Goal: Find specific page/section: Find specific page/section

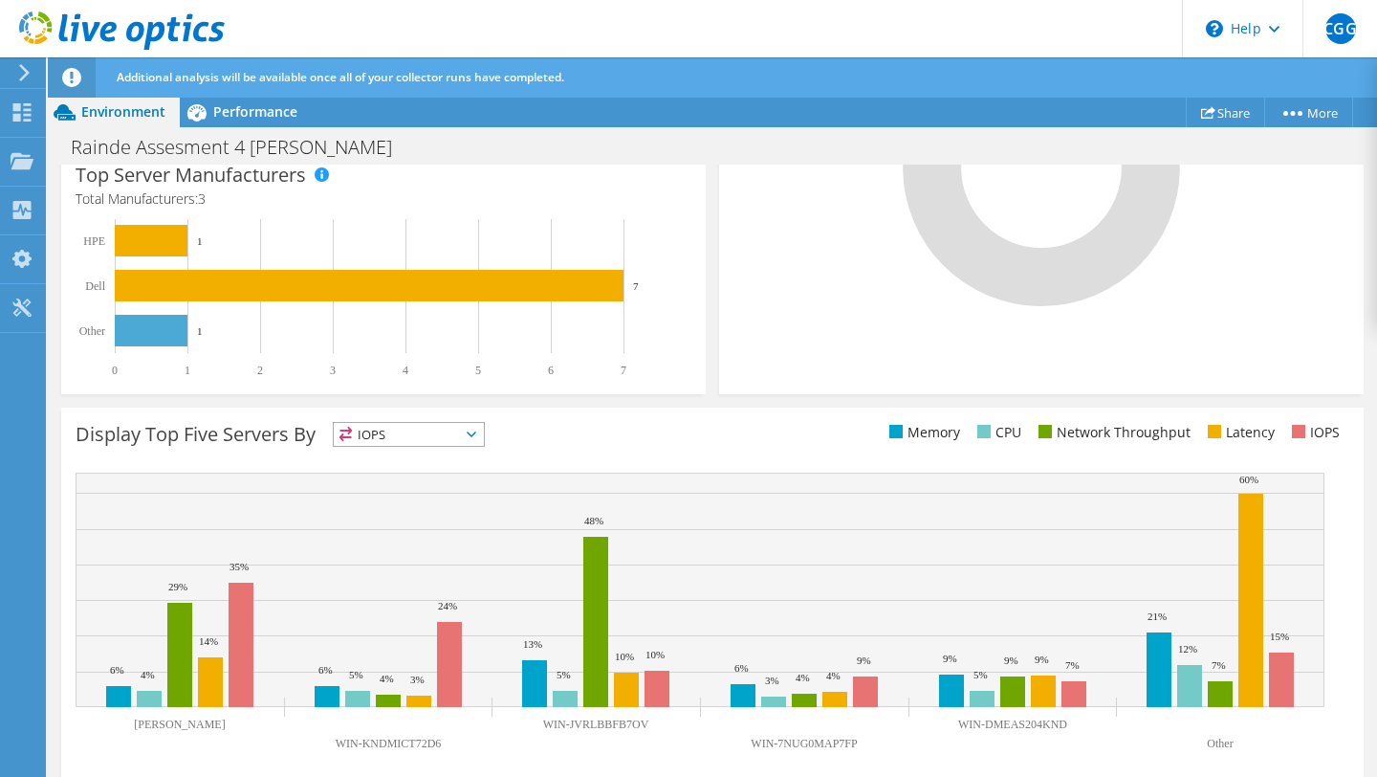
scroll to position [665, 0]
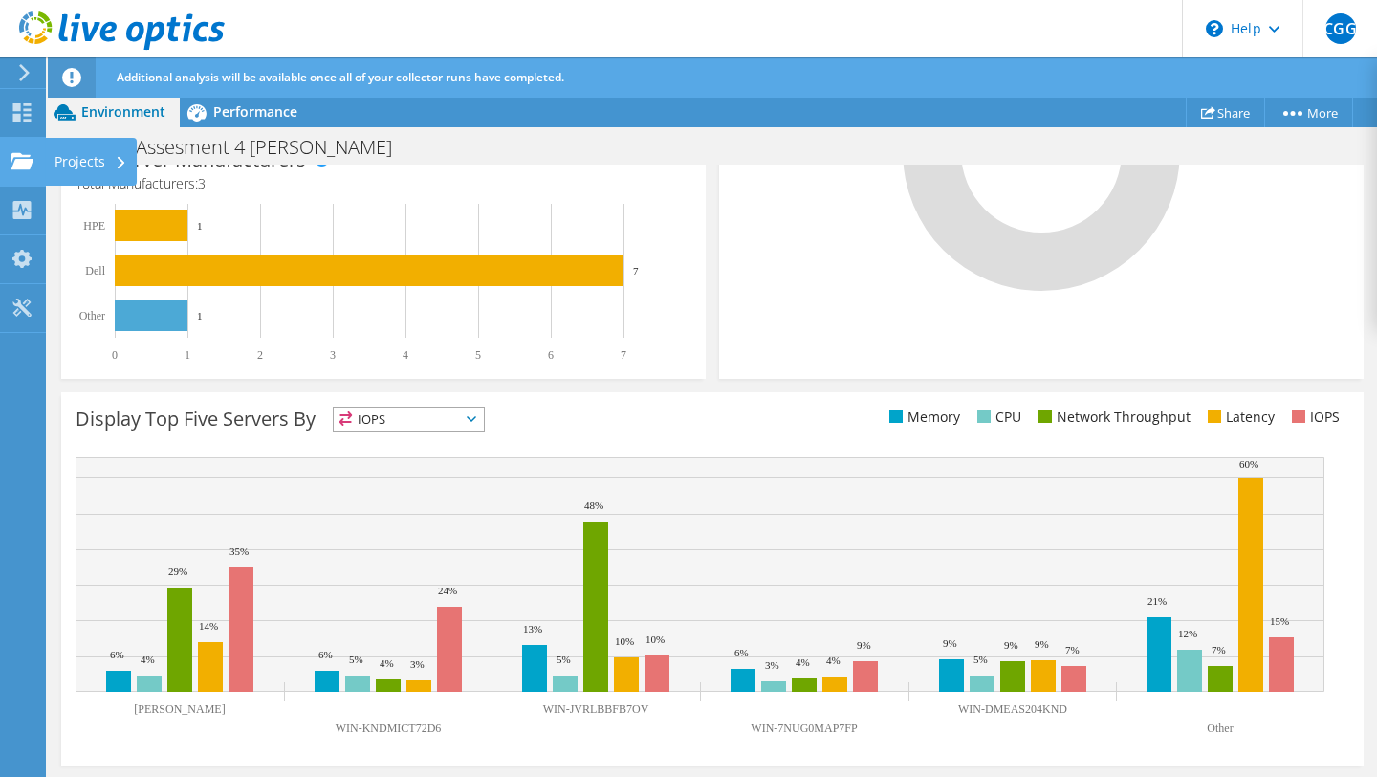
click at [74, 166] on div "Projects" at bounding box center [91, 162] width 92 height 48
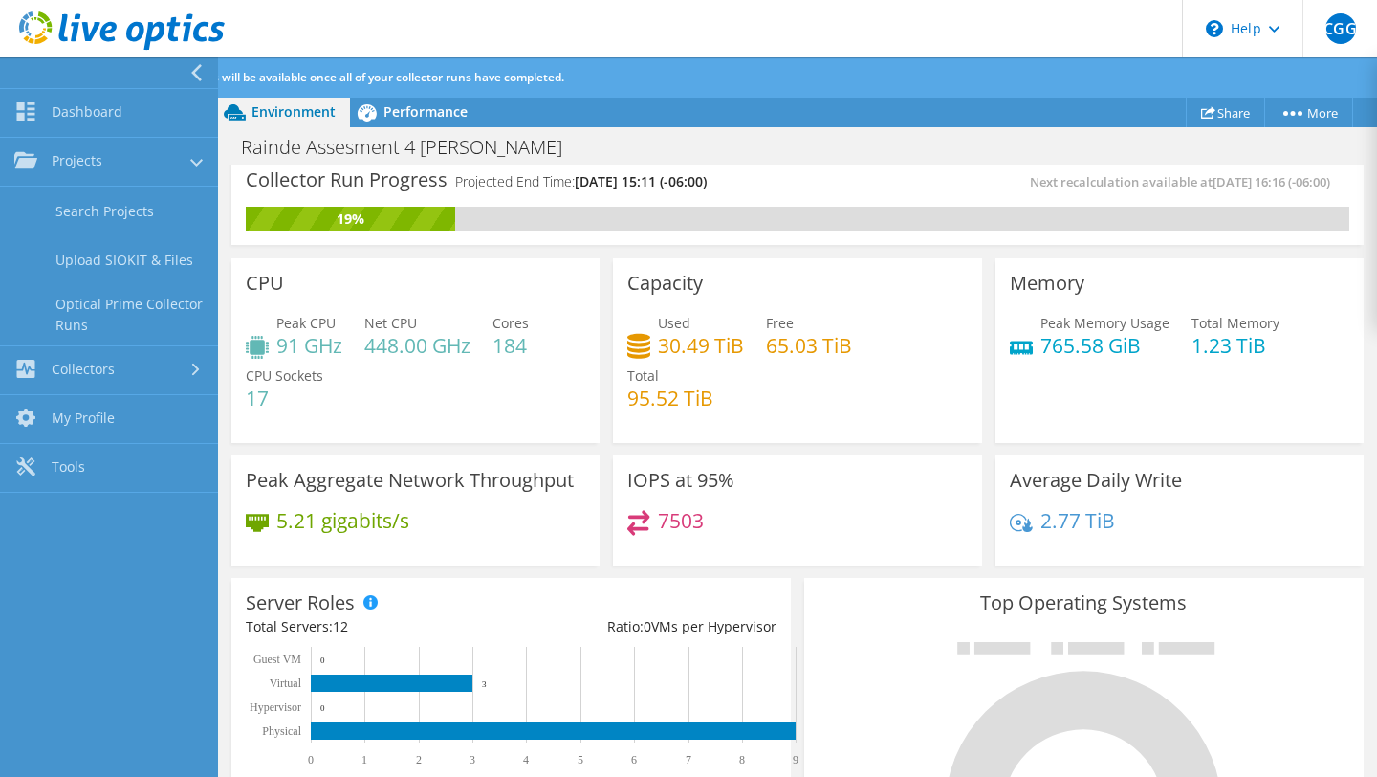
scroll to position [0, 0]
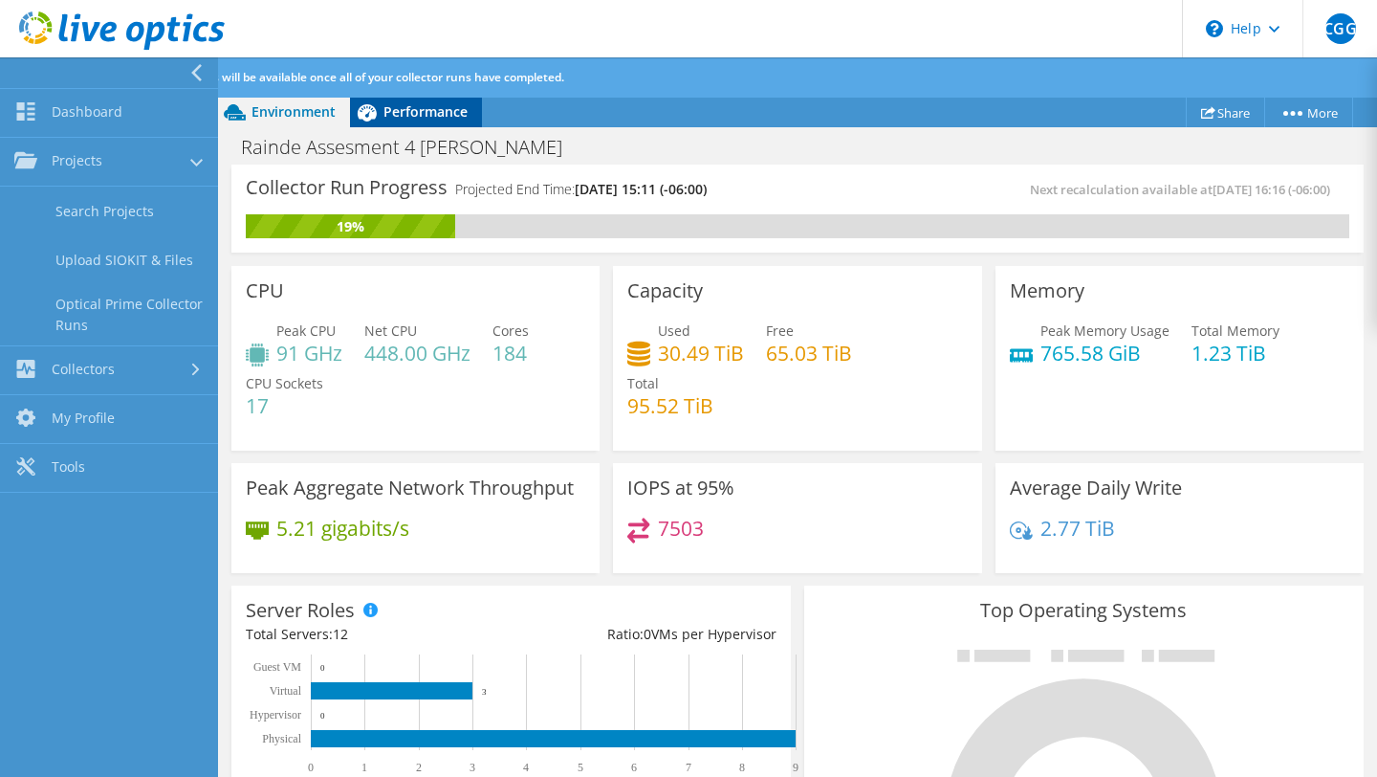
click at [416, 116] on span "Performance" at bounding box center [426, 111] width 84 height 18
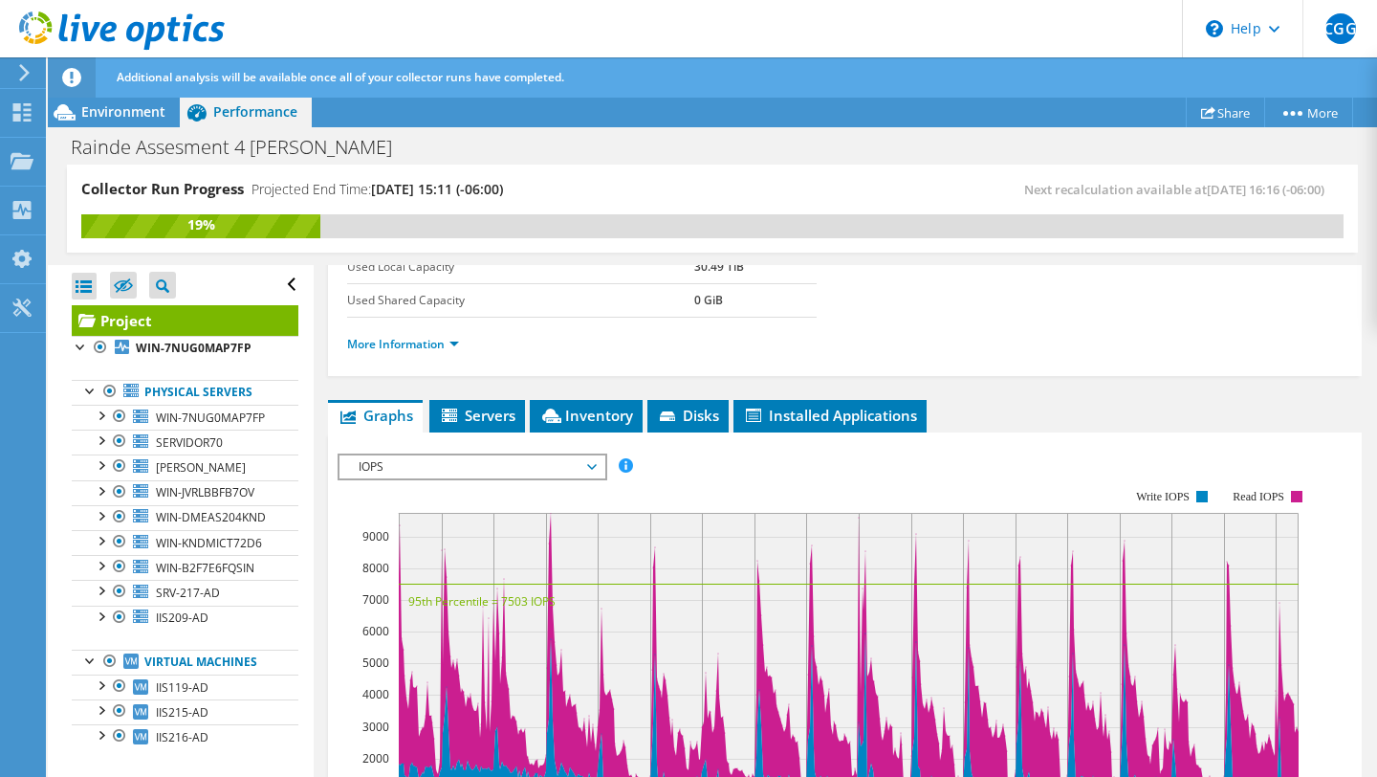
scroll to position [869, 0]
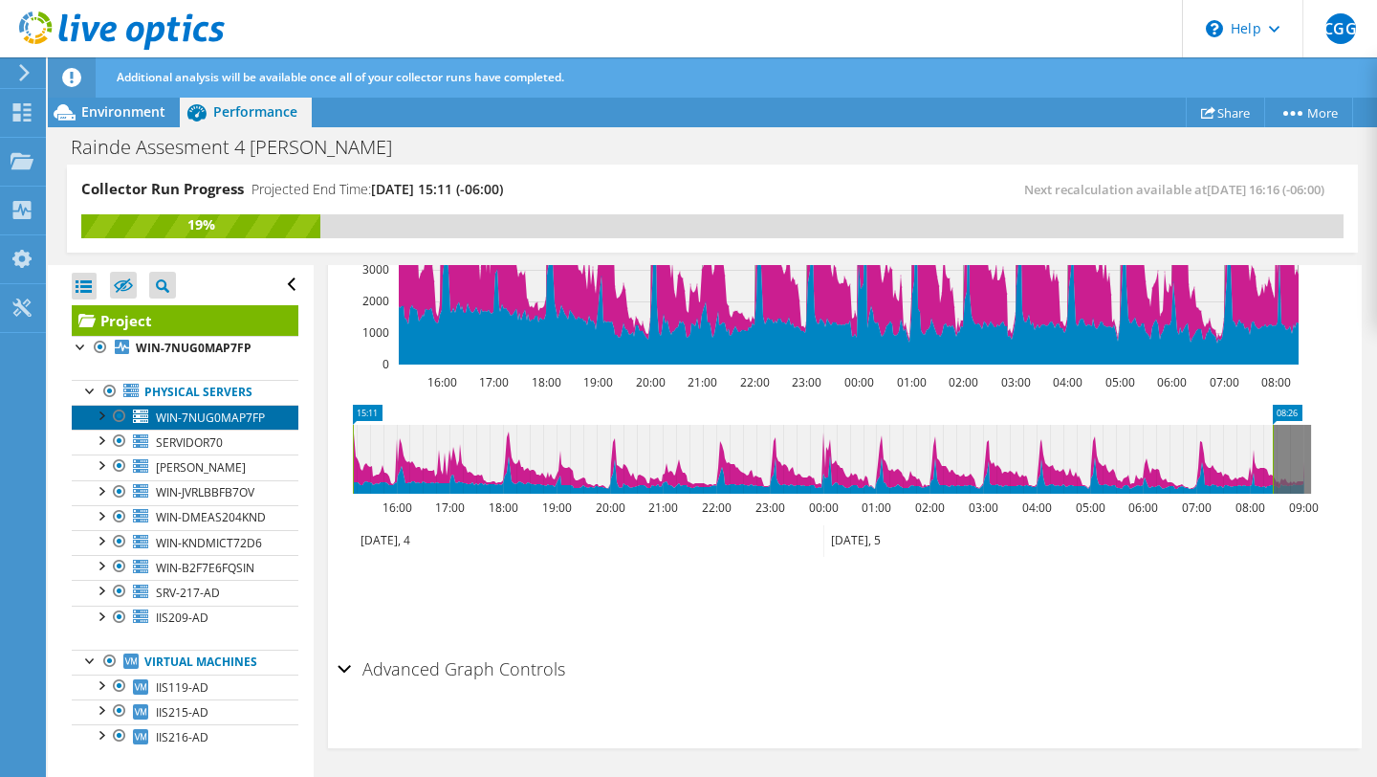
click at [215, 422] on link "WIN-7NUG0MAP7FP" at bounding box center [185, 417] width 227 height 25
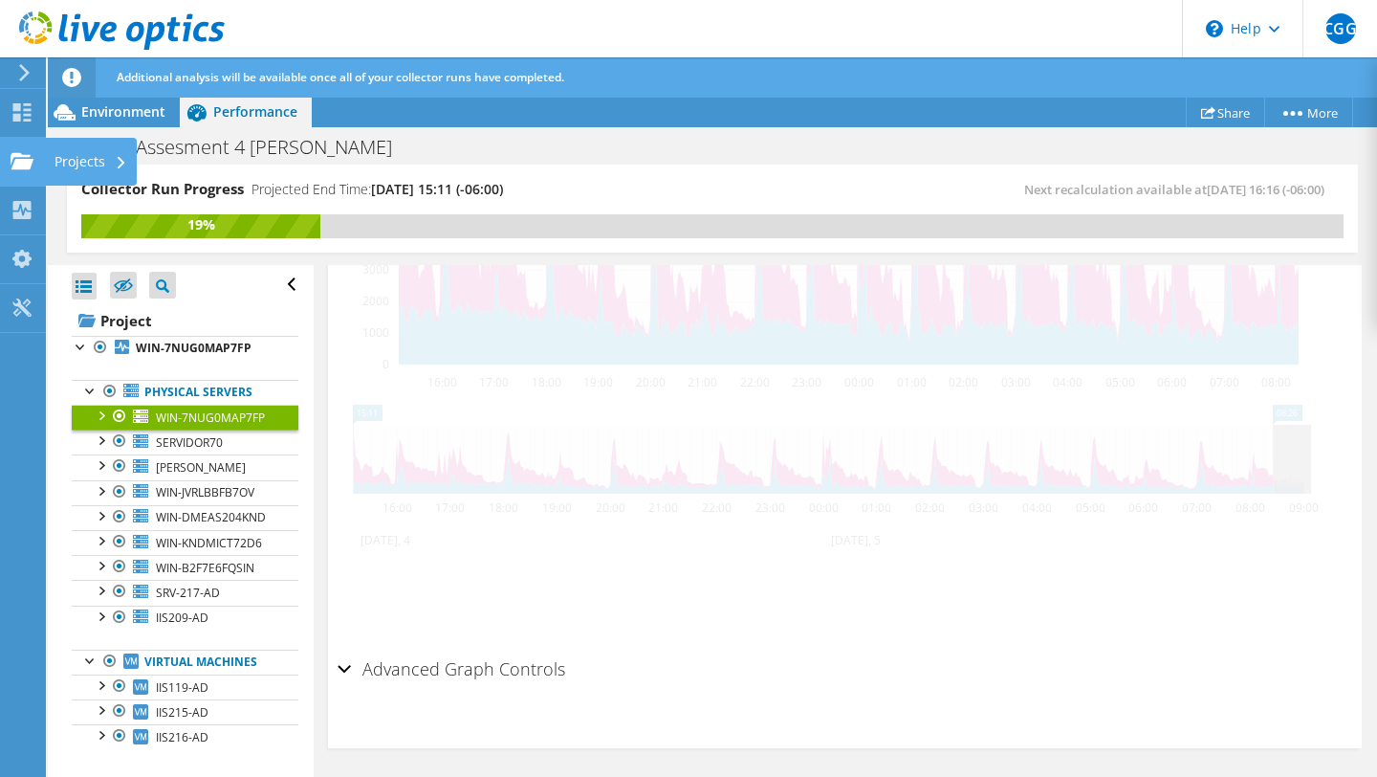
click at [27, 161] on use at bounding box center [22, 160] width 23 height 16
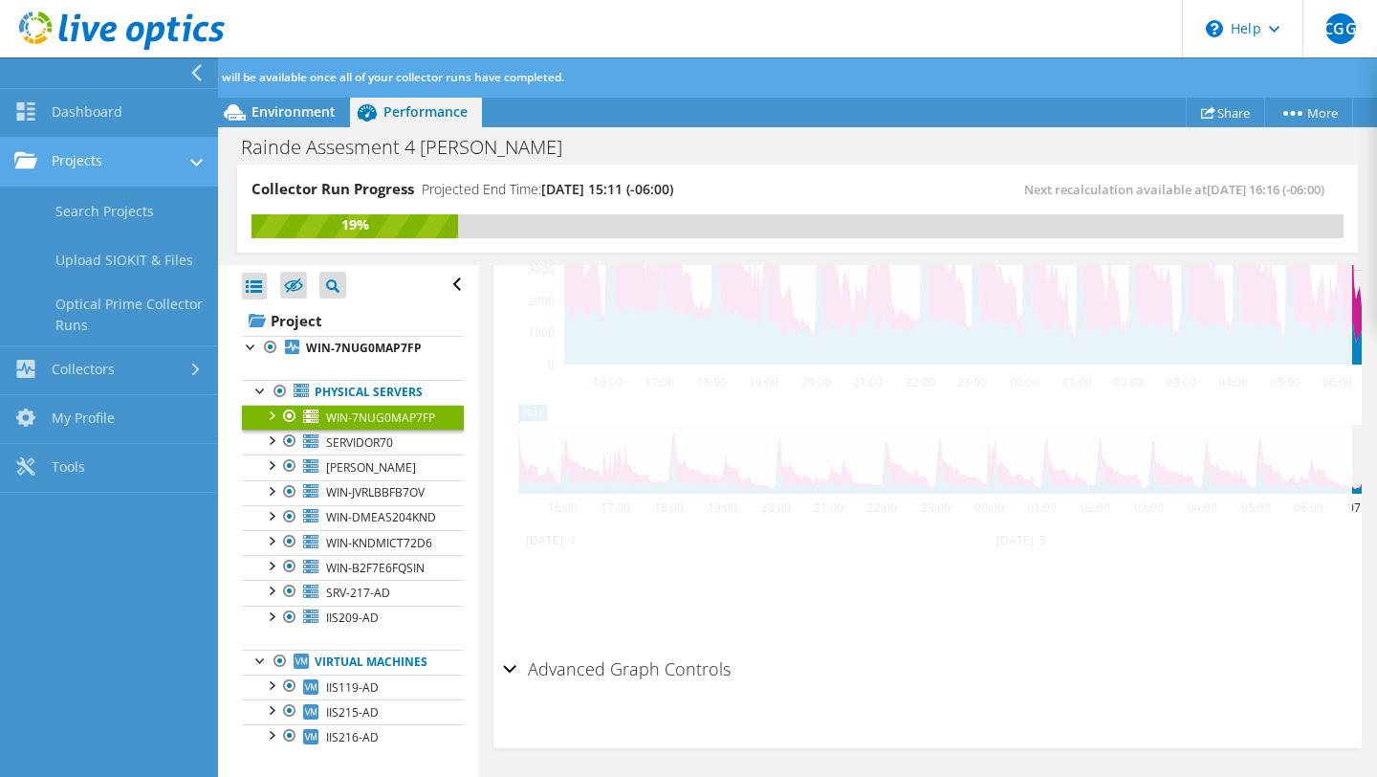
click at [121, 164] on link "Projects" at bounding box center [109, 162] width 218 height 49
click at [158, 164] on link "Projects" at bounding box center [109, 162] width 218 height 49
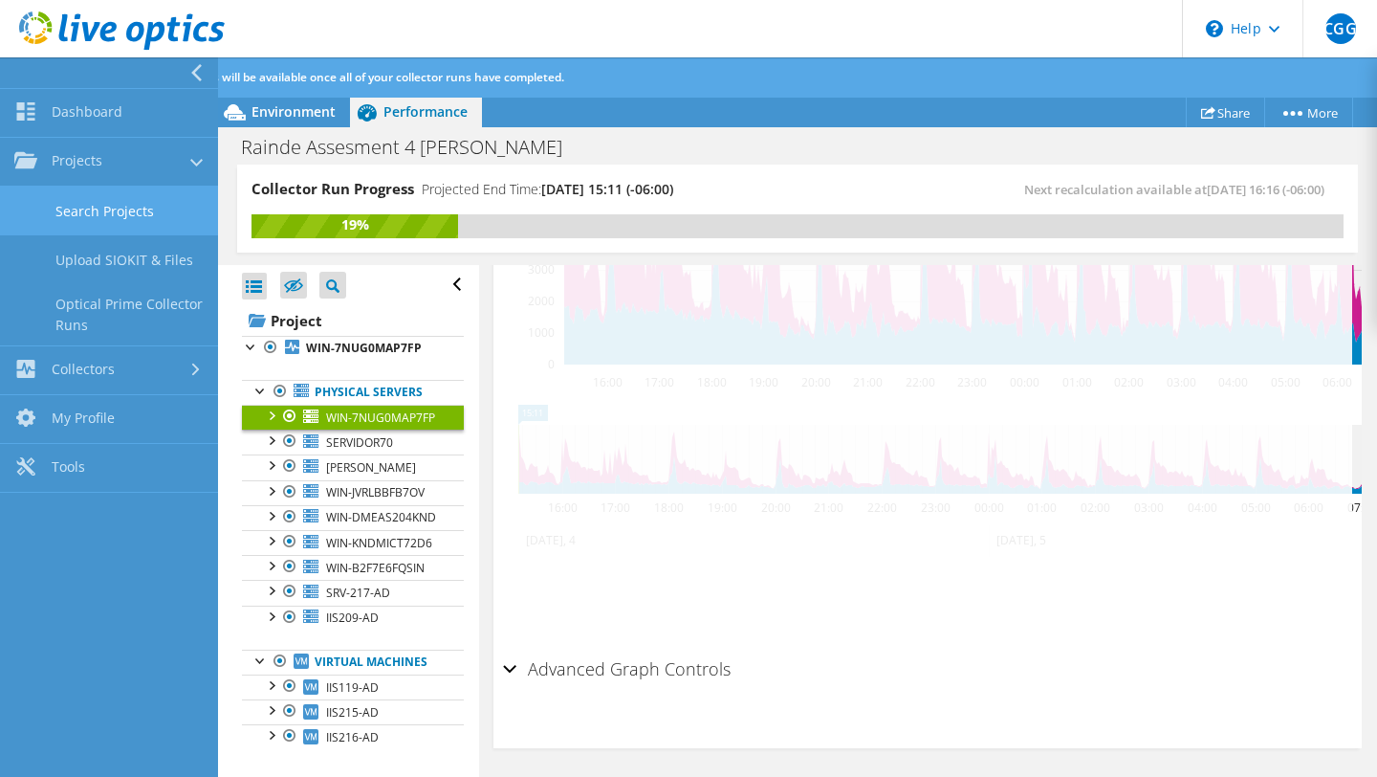
click at [146, 216] on link "Search Projects" at bounding box center [109, 211] width 218 height 49
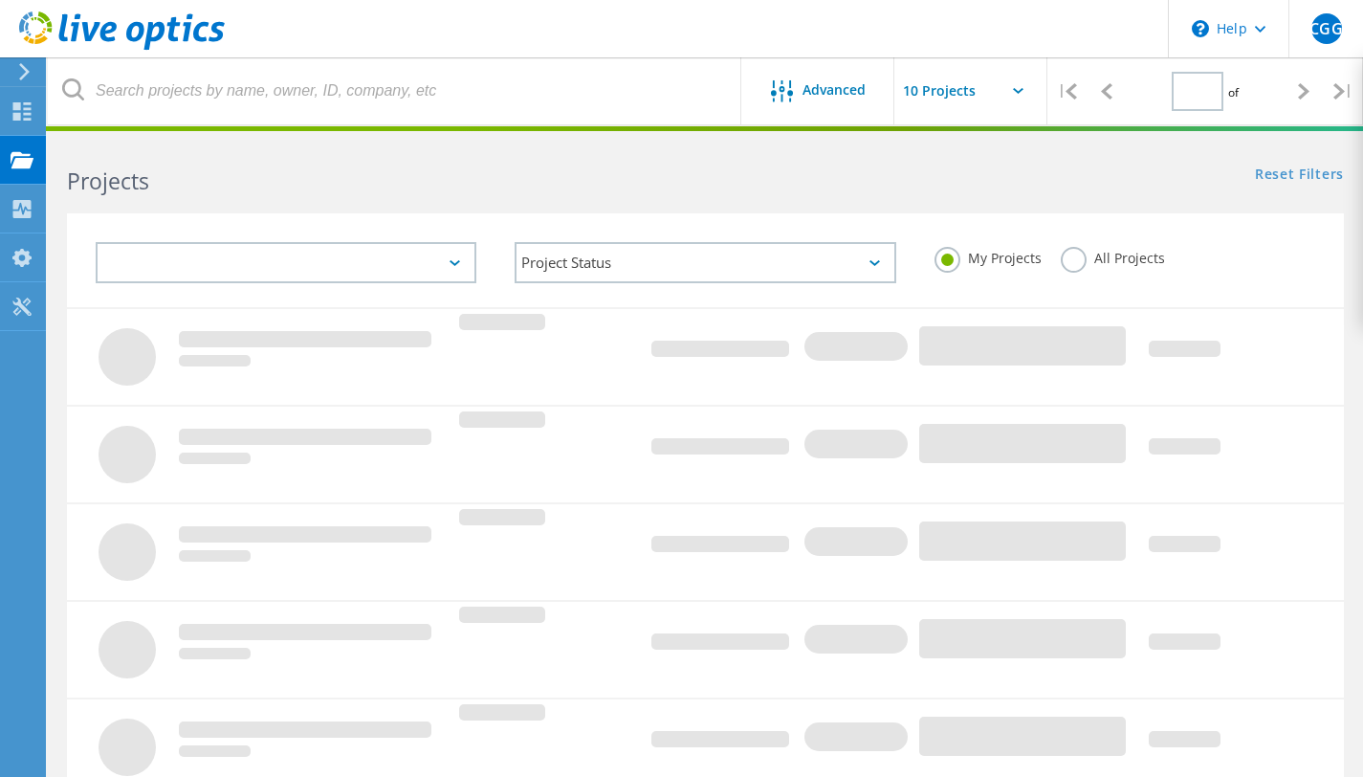
type input "2"
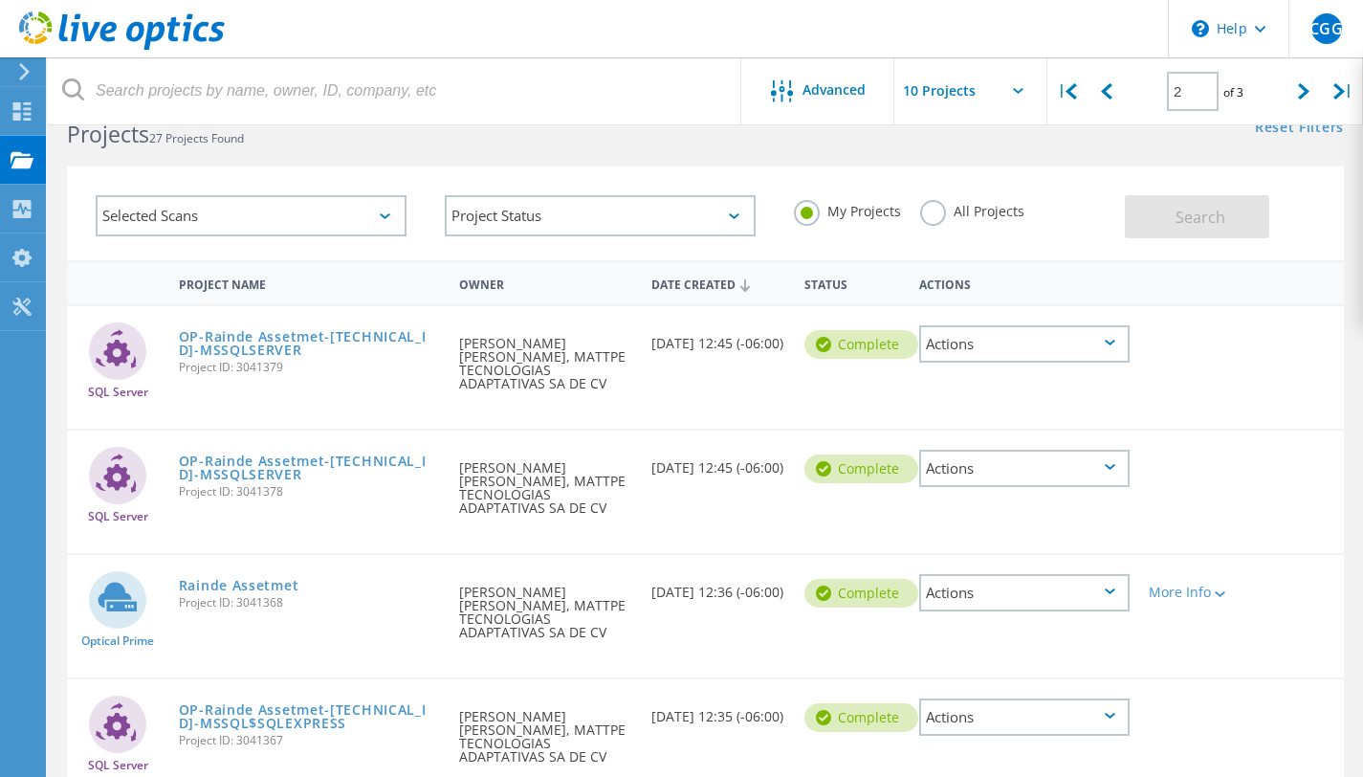
scroll to position [46, 0]
click at [249, 580] on link "Rainde Assetmet" at bounding box center [239, 586] width 121 height 13
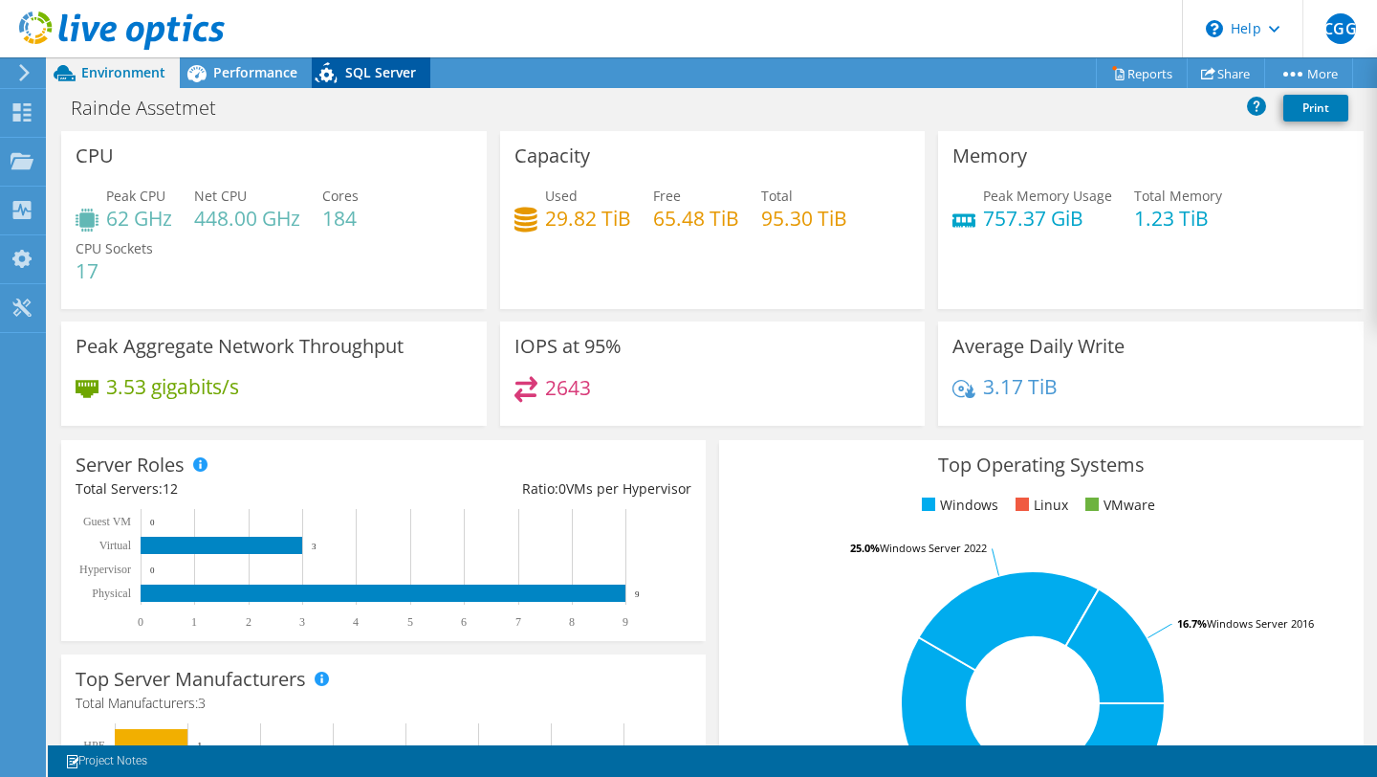
click at [369, 73] on span "SQL Server" at bounding box center [380, 72] width 71 height 18
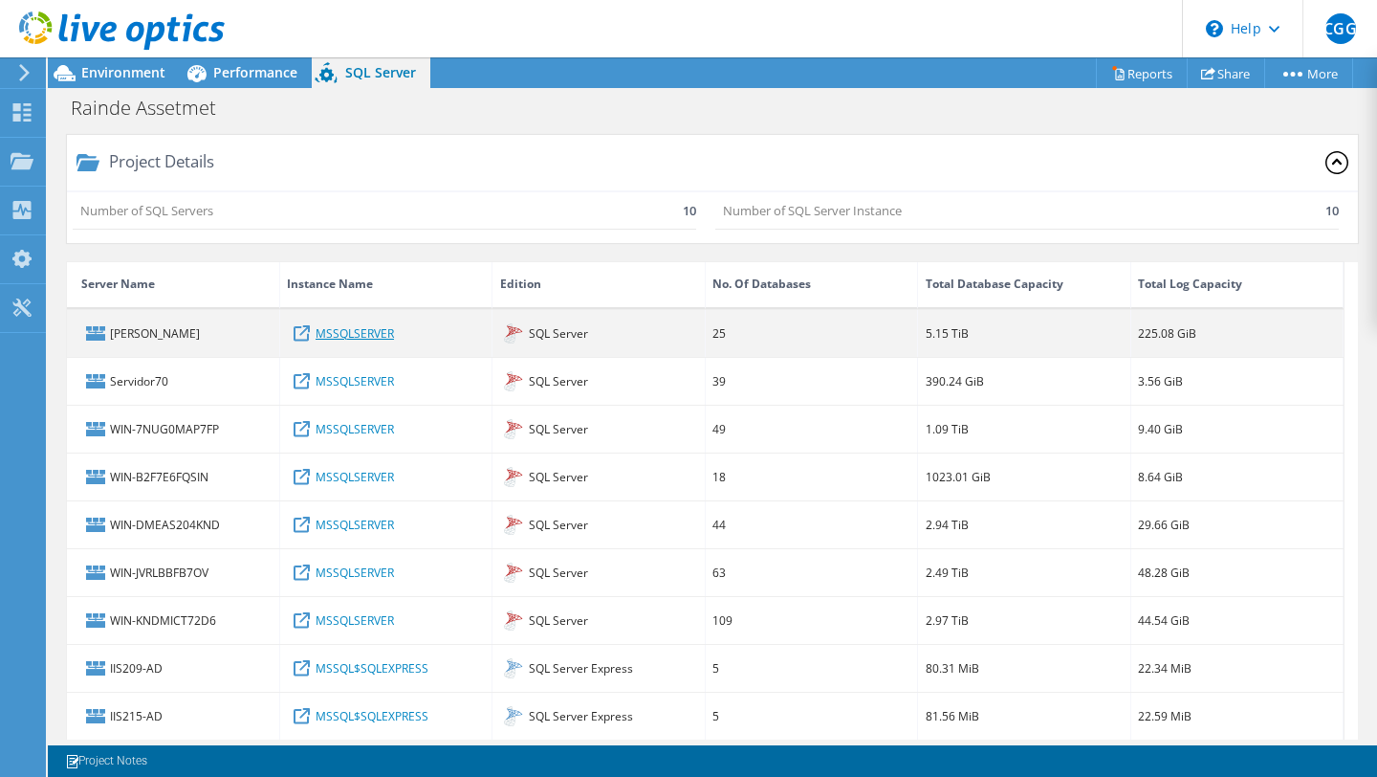
click at [339, 331] on link "MSSQLSERVER" at bounding box center [355, 332] width 78 height 21
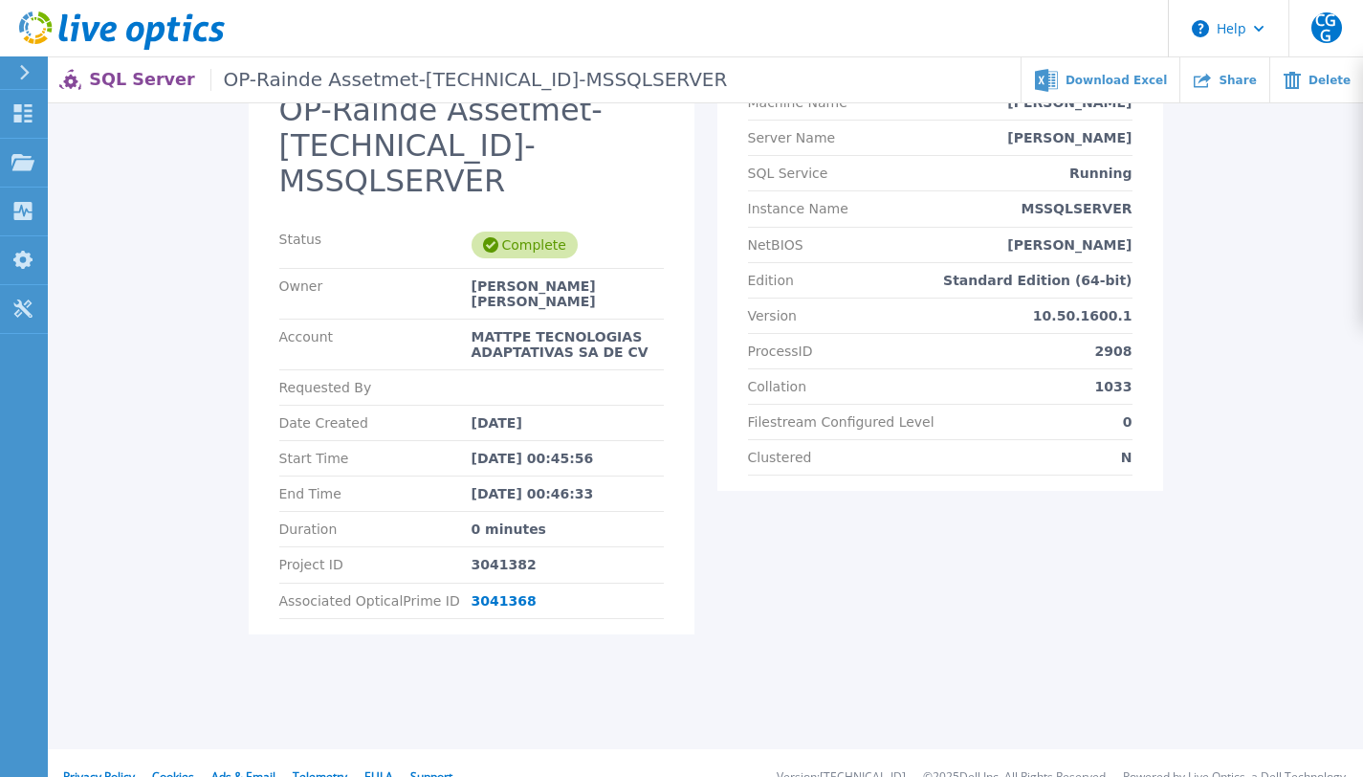
scroll to position [139, 0]
